Goal: Transaction & Acquisition: Book appointment/travel/reservation

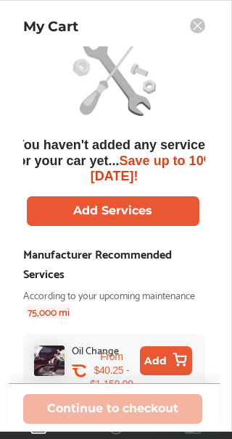
scroll to position [19, 0]
click at [194, 261] on div "Manufacturer Recommended Services" at bounding box center [114, 262] width 182 height 39
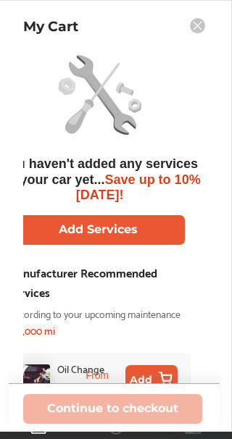
scroll to position [0, 14]
click at [158, 376] on button "Add" at bounding box center [151, 379] width 52 height 29
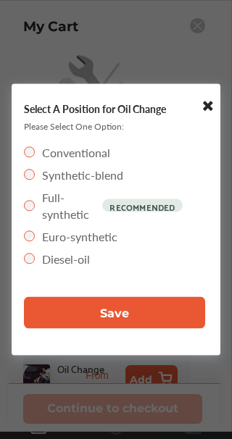
click at [159, 319] on button "Save" at bounding box center [114, 313] width 181 height 32
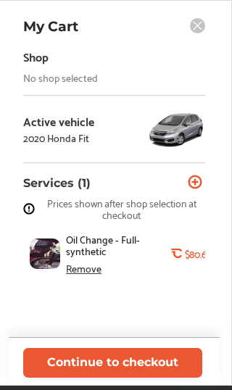
scroll to position [0, 0]
click at [154, 75] on div "Shop No shop selected" at bounding box center [114, 64] width 182 height 37
click at [190, 75] on div "Shop No shop selected" at bounding box center [114, 64] width 182 height 37
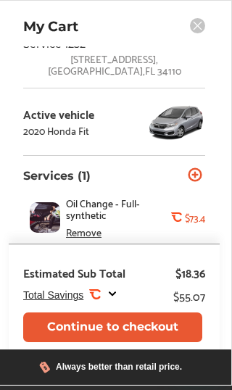
scroll to position [44, 0]
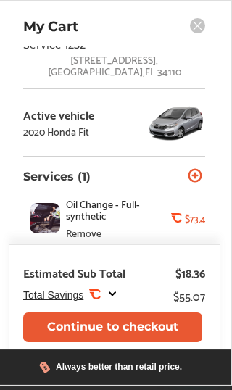
click at [200, 33] on icon at bounding box center [197, 25] width 15 height 15
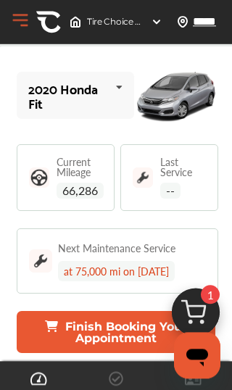
scroll to position [0, 0]
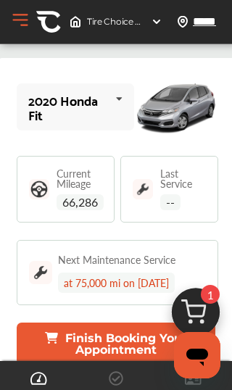
click at [160, 19] on img at bounding box center [157, 22] width 12 height 12
click at [139, 28] on div "Tire Choice Brakes & Service 1252 , 2800 Immokalee Road Naples , FL 34110" at bounding box center [116, 21] width 104 height 23
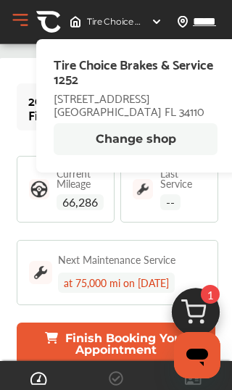
click at [124, 217] on div "Last Service --" at bounding box center [169, 189] width 98 height 67
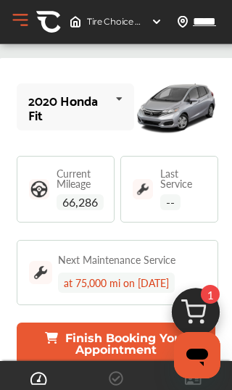
click at [25, 17] on button "Open Menu" at bounding box center [20, 20] width 22 height 22
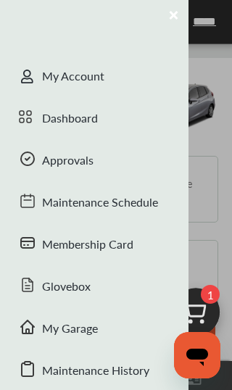
click at [127, 124] on div "Dashboard" at bounding box center [94, 119] width 188 height 42
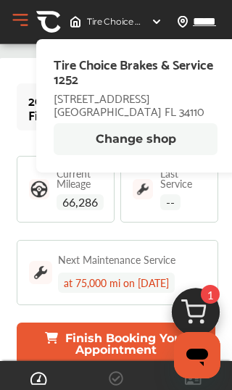
click at [164, 136] on button "Change shop" at bounding box center [136, 139] width 164 height 32
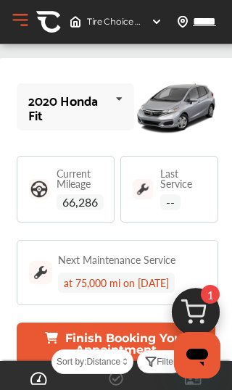
click at [157, 22] on img at bounding box center [157, 22] width 12 height 12
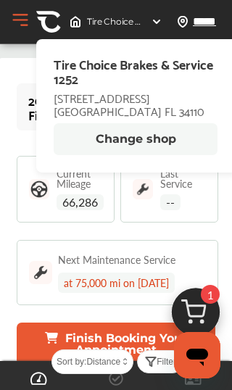
click at [165, 143] on button "Change shop" at bounding box center [136, 139] width 164 height 32
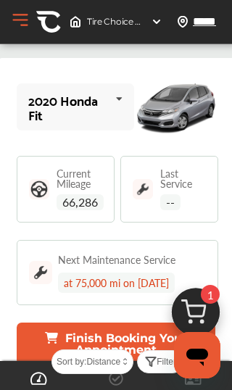
click at [141, 33] on div "Tire Choice Brakes & Service 1252 , 2800 Immokalee Road Naples , FL 34110" at bounding box center [116, 21] width 104 height 23
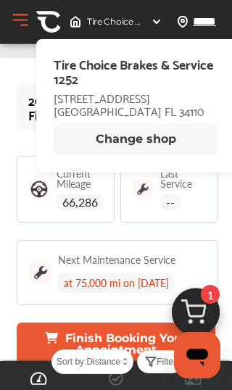
click at [145, 131] on button "Change shop" at bounding box center [136, 139] width 164 height 32
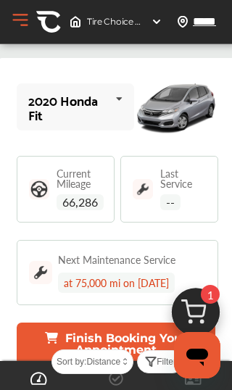
click at [30, 17] on button "Open Menu" at bounding box center [20, 20] width 22 height 22
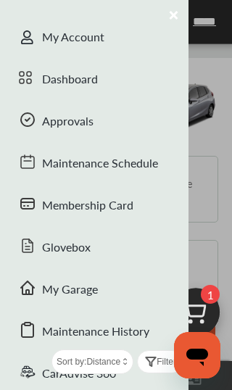
scroll to position [56, 0]
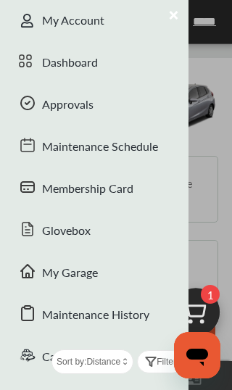
click at [144, 103] on div "Approvals" at bounding box center [94, 106] width 188 height 42
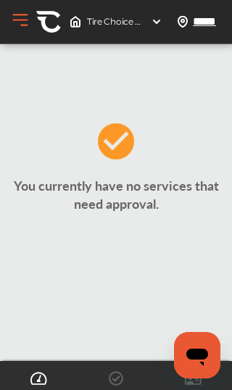
click at [27, 26] on button "Open Menu" at bounding box center [20, 20] width 22 height 22
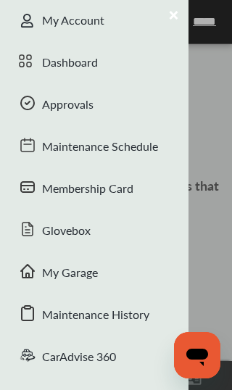
click at [122, 21] on div "My Account" at bounding box center [94, 22] width 188 height 42
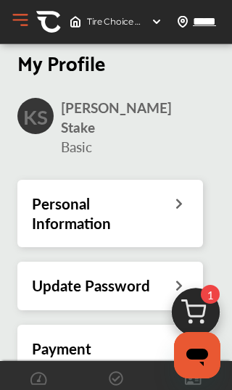
click at [145, 22] on div "Tire Choice Brakes & Service 1252 , 2800 Immokalee Road Naples , FL 34110" at bounding box center [116, 21] width 104 height 23
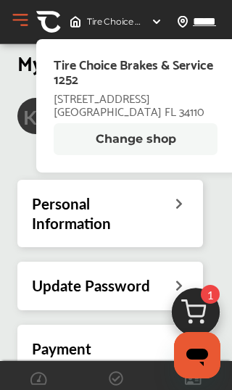
click at [155, 146] on button "Change shop" at bounding box center [136, 139] width 164 height 32
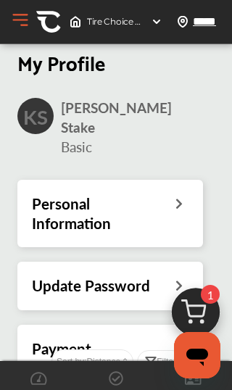
click at [38, 25] on img at bounding box center [48, 21] width 25 height 25
click at [28, 21] on button "Open Menu" at bounding box center [20, 20] width 22 height 22
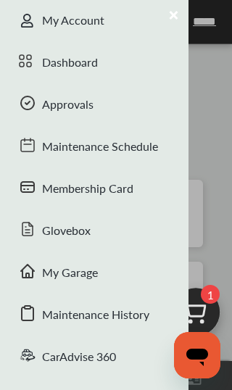
click at [130, 70] on div "Dashboard" at bounding box center [94, 64] width 188 height 42
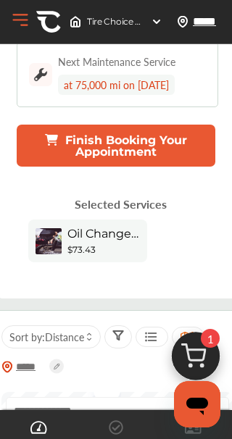
click at [159, 125] on button "Finish Booking Your Appointment" at bounding box center [116, 146] width 198 height 42
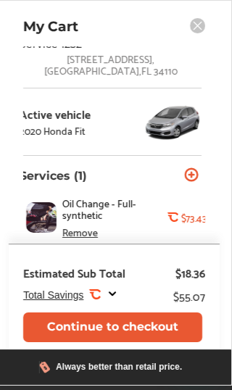
scroll to position [44, 3]
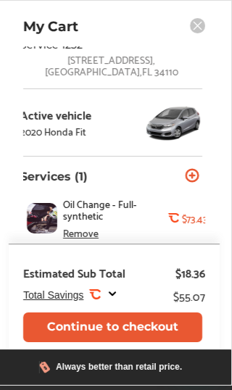
click at [169, 316] on button "Continue to checkout" at bounding box center [112, 327] width 179 height 30
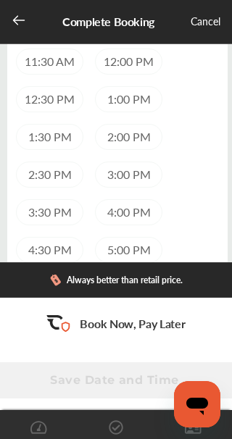
scroll to position [516, 0]
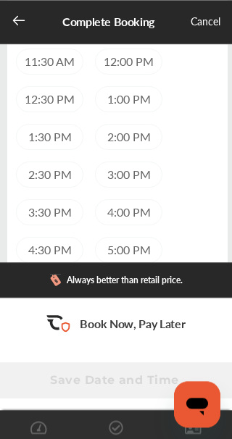
click at [128, 188] on div "3:00 PM" at bounding box center [128, 174] width 67 height 26
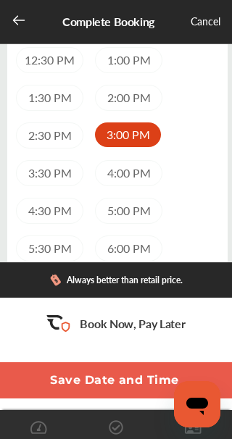
scroll to position [555, 0]
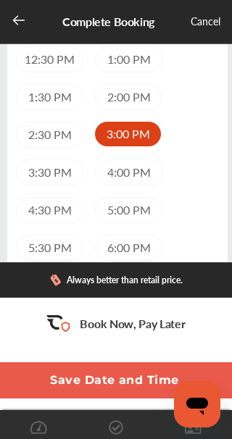
click at [161, 389] on button "Save Date and Time" at bounding box center [114, 380] width 253 height 36
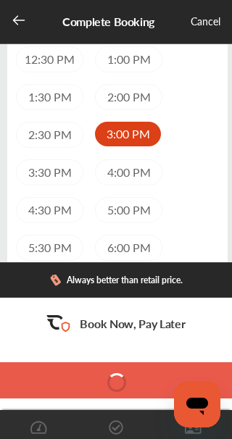
scroll to position [0, 0]
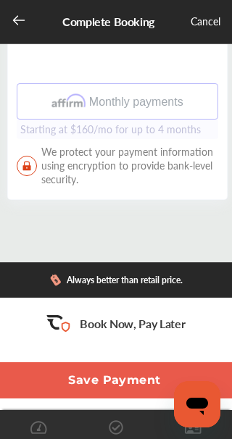
scroll to position [466, 0]
click at [142, 377] on button "Save Payment" at bounding box center [114, 380] width 253 height 36
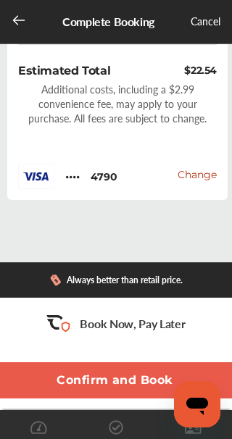
scroll to position [818, 0]
click at [169, 373] on button "Confirm and Book" at bounding box center [114, 380] width 253 height 36
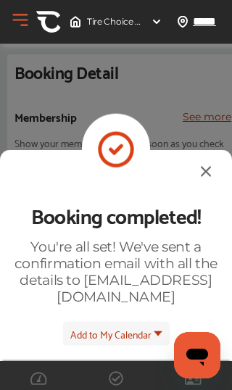
click at [186, 164] on div "Booking completed! You're all set! We've sent a confirmation email with all the…" at bounding box center [116, 294] width 232 height 290
click at [197, 169] on img at bounding box center [205, 171] width 17 height 18
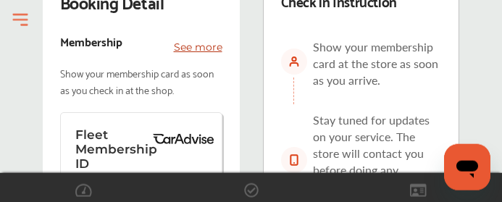
scroll to position [146, 0]
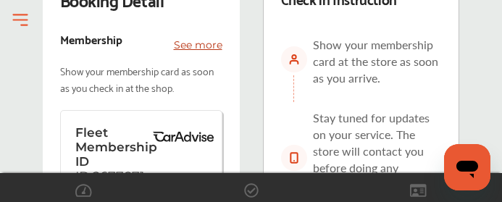
click at [231, 163] on div "Check in Instruction Show your membership card at the store as soon as you arri…" at bounding box center [361, 167] width 197 height 390
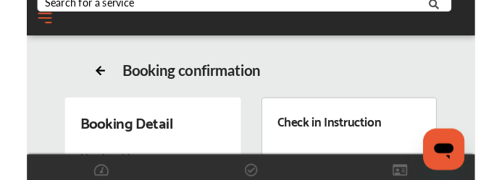
scroll to position [150, 0]
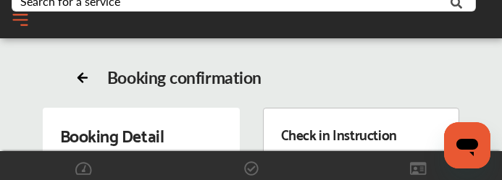
click at [140, 175] on div at bounding box center [251, 165] width 502 height 29
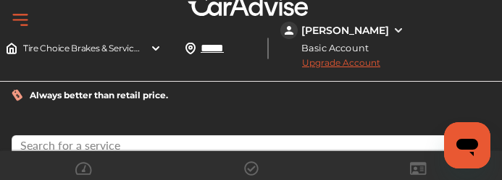
click at [231, 136] on input "text" at bounding box center [227, 147] width 429 height 22
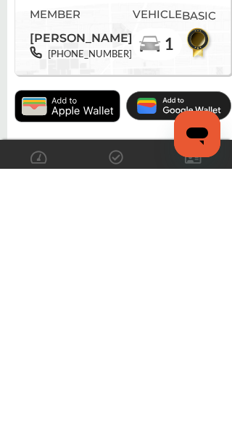
scroll to position [399, 0]
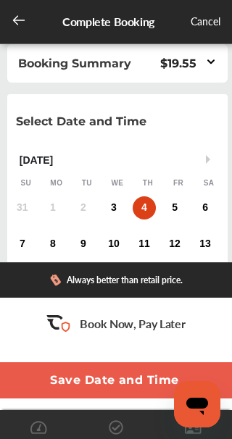
scroll to position [641, 0]
click at [225, 277] on div "Always better than retail price." at bounding box center [116, 279] width 258 height 35
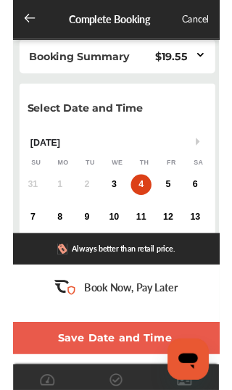
scroll to position [0, 0]
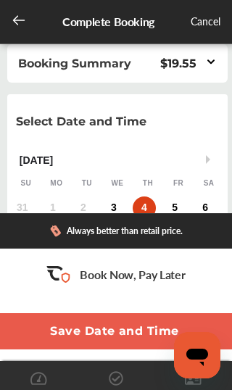
click at [14, 24] on icon at bounding box center [19, 20] width 14 height 14
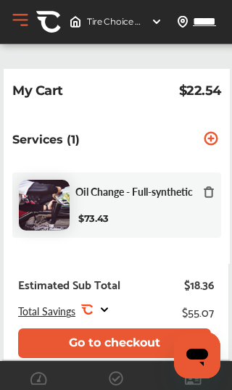
click at [149, 29] on div "Tire Choice Brakes & Service 1252 , 2800 Immokalee Road Naples , FL 34110" at bounding box center [116, 21] width 104 height 23
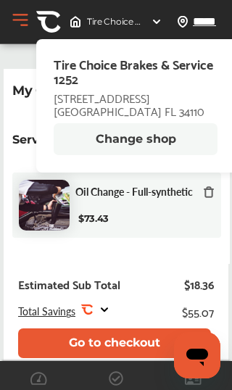
click at [161, 147] on button "Change shop" at bounding box center [136, 139] width 164 height 32
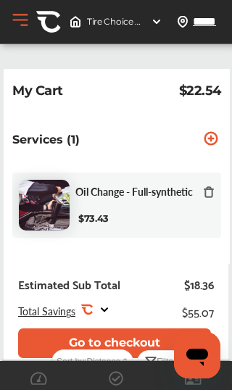
click at [71, 25] on img at bounding box center [76, 22] width 12 height 12
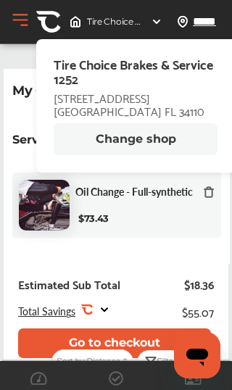
click at [176, 133] on button "Change shop" at bounding box center [136, 139] width 164 height 32
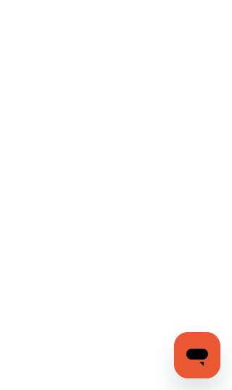
click at [201, 365] on icon "Open messaging window" at bounding box center [197, 355] width 26 height 26
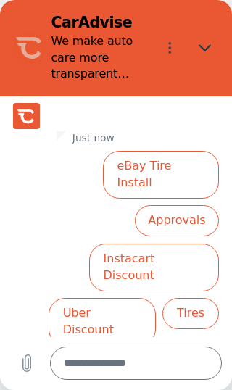
scroll to position [311, 0]
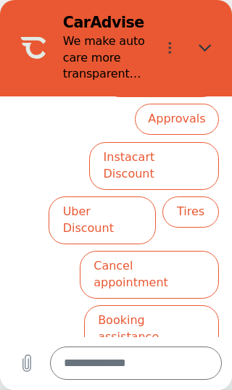
click at [83, 251] on button "Cancel appointment" at bounding box center [149, 275] width 139 height 48
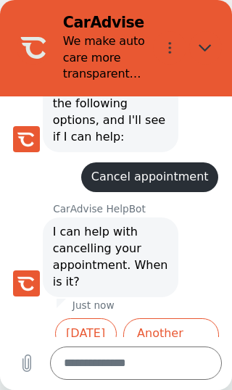
scroll to position [192, 0]
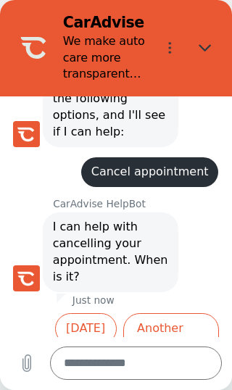
click at [81, 314] on button "[DATE]" at bounding box center [86, 328] width 62 height 31
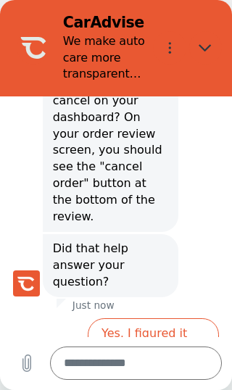
scroll to position [512, 0]
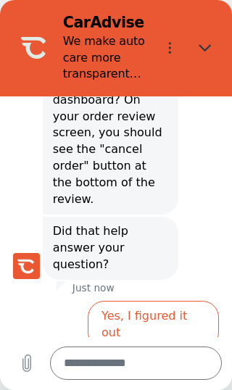
click at [211, 41] on icon "Close" at bounding box center [204, 47] width 13 height 13
type textarea "*"
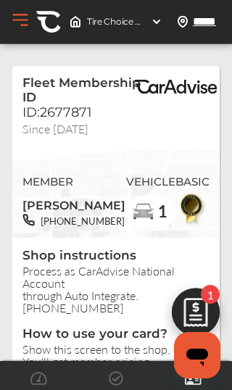
click at [25, 25] on button "Open Menu" at bounding box center [20, 20] width 22 height 22
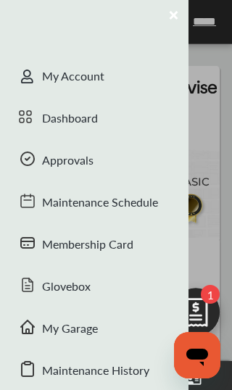
click at [118, 117] on div "Dashboard" at bounding box center [94, 119] width 188 height 42
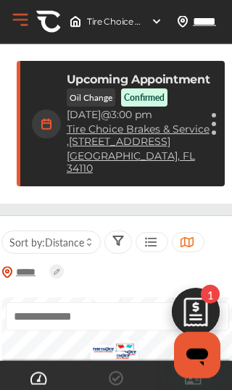
scroll to position [263, 0]
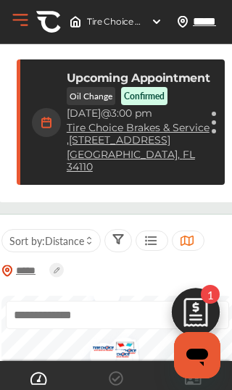
click at [217, 115] on div "Cancel appointment Modify appointment Show details" at bounding box center [213, 122] width 9 height 26
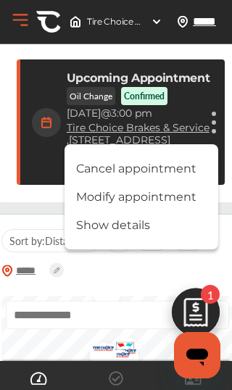
click at [193, 164] on li "Cancel appointment" at bounding box center [141, 168] width 154 height 25
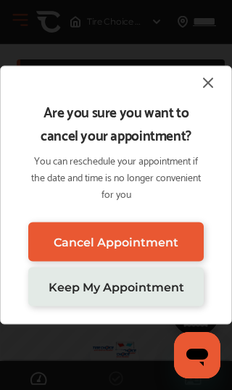
click at [163, 242] on span "Cancel Appointment" at bounding box center [116, 242] width 125 height 14
